Goal: Task Accomplishment & Management: Contribute content

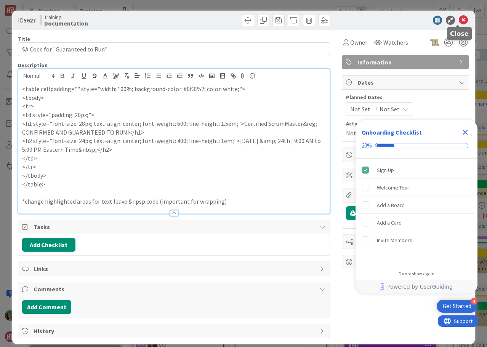
click at [459, 20] on icon at bounding box center [463, 20] width 9 height 9
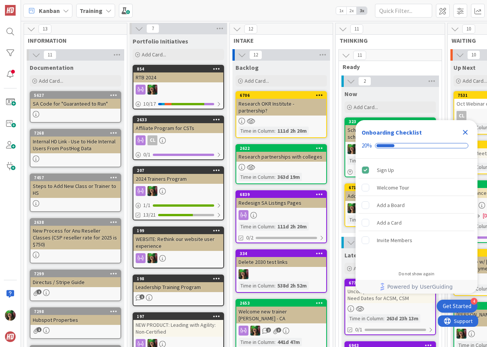
click at [465, 132] on icon "Close Checklist" at bounding box center [465, 132] width 5 height 5
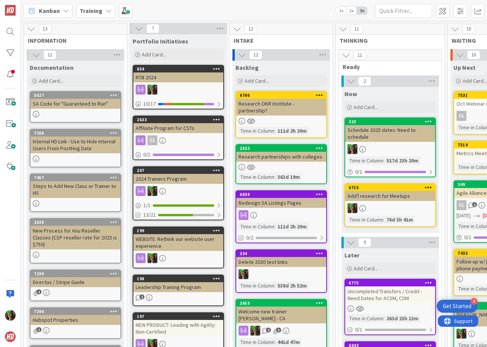
click at [82, 11] on b "Training" at bounding box center [91, 11] width 23 height 8
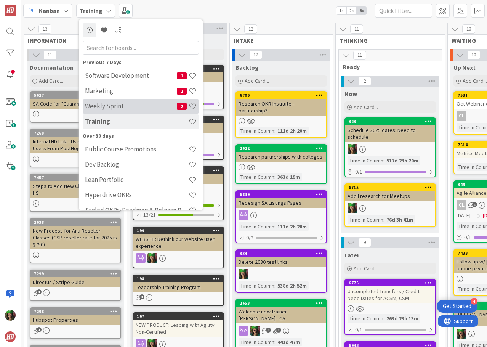
click at [116, 103] on h4 "Weekly Sprint" at bounding box center [131, 106] width 92 height 8
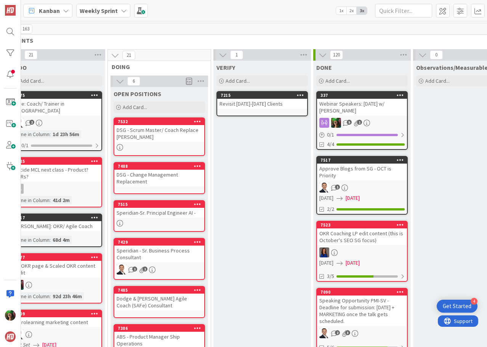
scroll to position [0, 139]
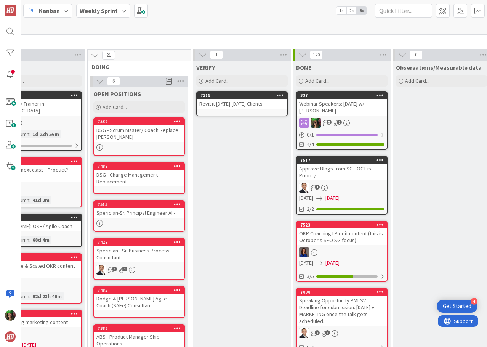
click at [372, 107] on div "Webinar Speakers: [DATE] w/ [PERSON_NAME]" at bounding box center [342, 107] width 90 height 17
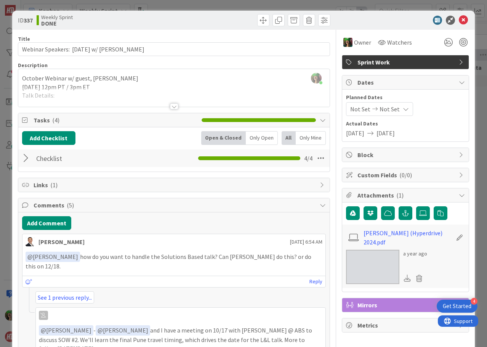
click at [170, 108] on div at bounding box center [174, 106] width 8 height 6
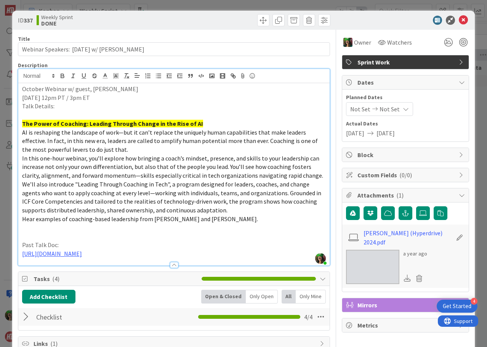
scroll to position [76, 0]
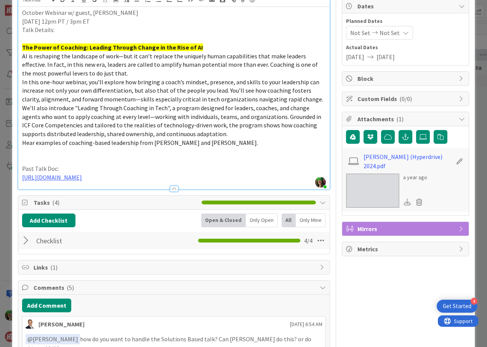
drag, startPoint x: 21, startPoint y: 167, endPoint x: 289, endPoint y: 177, distance: 269.1
click at [289, 177] on div "October Webinar w/ guest, [PERSON_NAME] [DATE] 12pm PT / 3pm ET Talk Details: T…" at bounding box center [174, 98] width 312 height 182
copy div "Past Talk Doc: [URL][DOMAIN_NAME]"
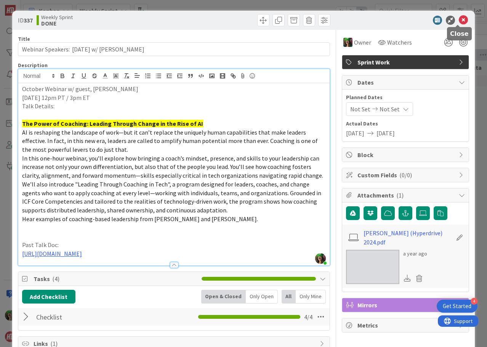
click at [459, 23] on icon at bounding box center [463, 20] width 9 height 9
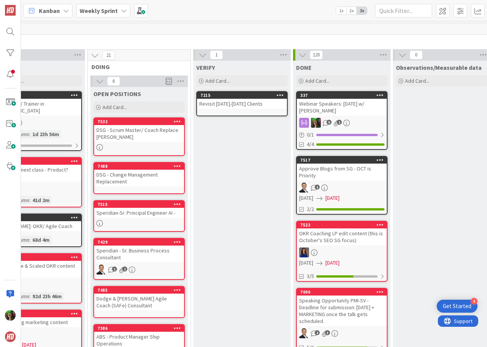
drag, startPoint x: 172, startPoint y: 343, endPoint x: 114, endPoint y: 341, distance: 58.8
click at [114, 341] on div "1 INFO Add Card... 5982 Weekly schedule 163 SPRINTS 21 TODO Add Card... 7175 Pu…" at bounding box center [254, 184] width 466 height 326
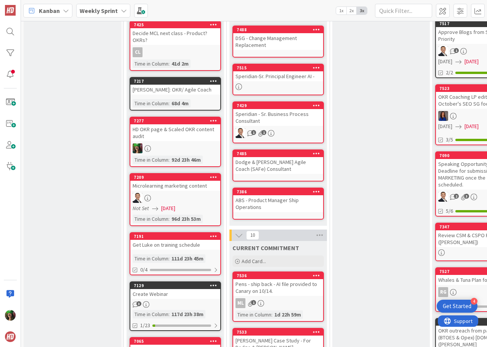
scroll to position [191, 0]
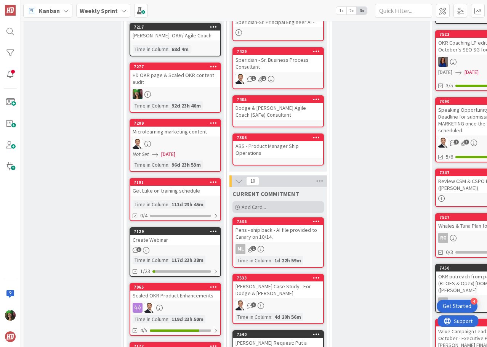
click at [282, 202] on div "Add Card..." at bounding box center [279, 206] width 92 height 11
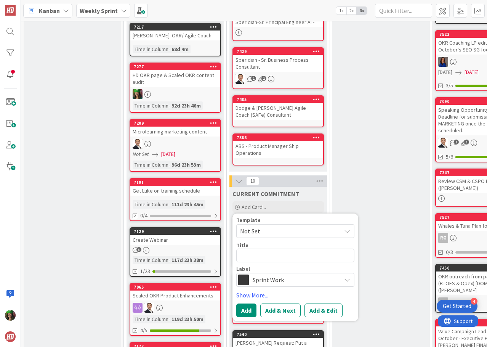
type textarea "x"
type textarea "N"
type textarea "x"
type textarea "Ne"
type textarea "x"
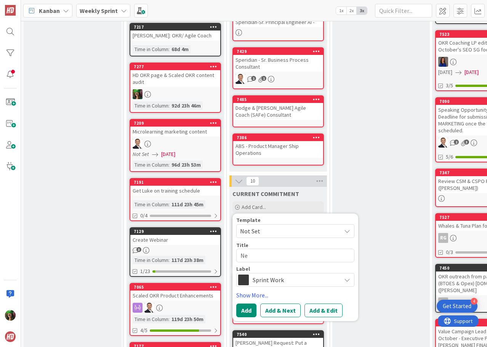
type textarea "Nex"
type textarea "x"
type textarea "Next"
type textarea "x"
type textarea "Next w"
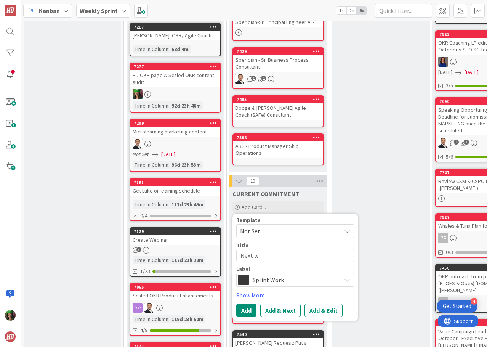
type textarea "x"
type textarea "Next we"
type textarea "x"
type textarea "Next wei"
type textarea "x"
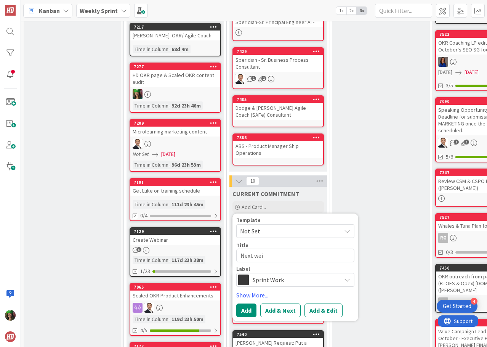
type textarea "Next [PERSON_NAME]"
type textarea "x"
type textarea "Next weinb"
type textarea "x"
type textarea "Next [PERSON_NAME]"
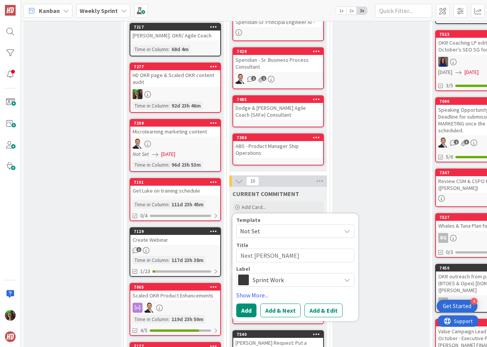
type textarea "x"
type textarea "Next wei"
type textarea "x"
type textarea "Next we"
type textarea "x"
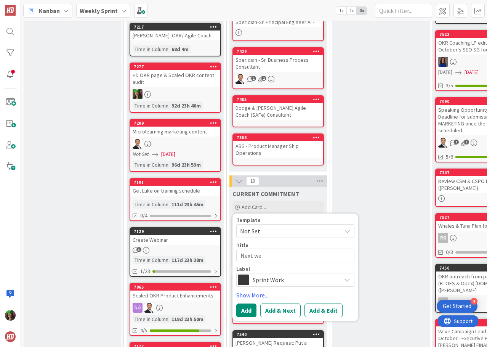
type textarea "Next web"
type textarea "x"
type textarea "Next webi"
type textarea "x"
type textarea "Next webin"
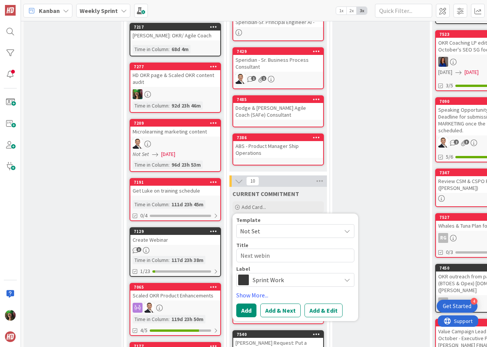
type textarea "x"
type textarea "Next webina"
type textarea "x"
type textarea "Next webinar"
type textarea "x"
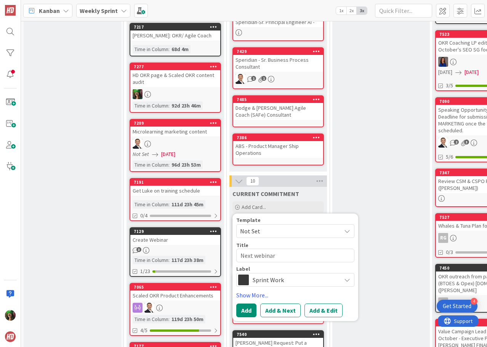
type textarea "Next webinar?"
type textarea "x"
type textarea "Next webinar?"
click at [330, 306] on button "Add & Edit" at bounding box center [324, 311] width 38 height 14
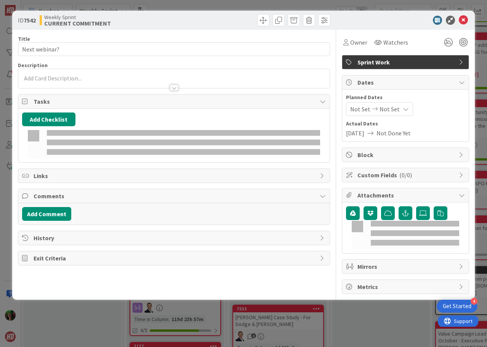
click at [265, 228] on div "Title 14 / 128 Next webinar? Description Owner Watchers Sprint Work Tasks Add C…" at bounding box center [174, 162] width 312 height 264
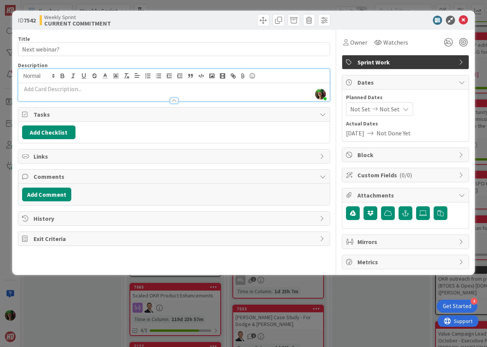
click at [169, 77] on div "[PERSON_NAME] just joined" at bounding box center [174, 85] width 312 height 32
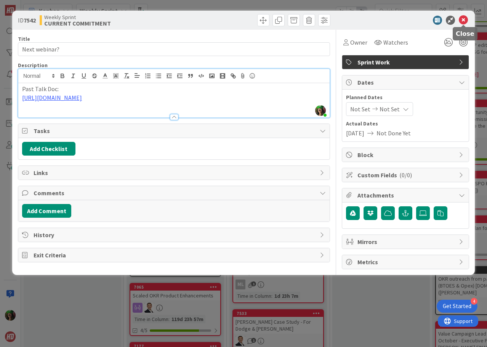
click at [464, 21] on icon at bounding box center [463, 20] width 9 height 9
